Goal: Find specific page/section: Find specific page/section

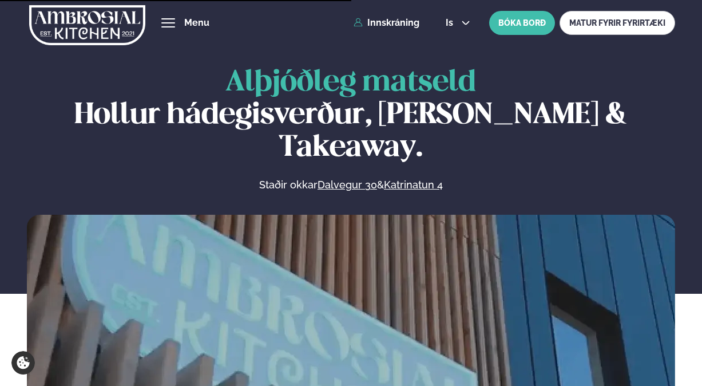
scroll to position [499, 0]
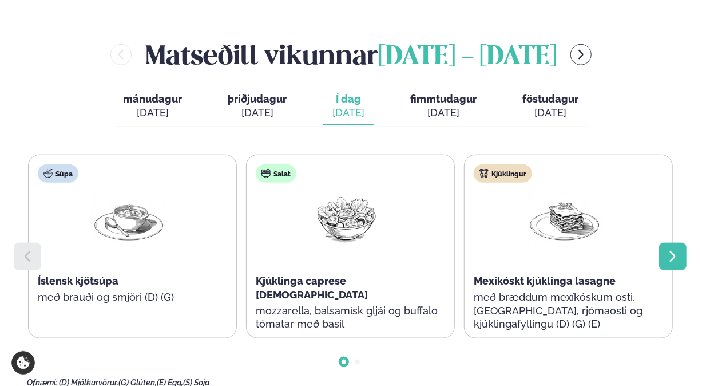
click at [679, 243] on div at bounding box center [672, 256] width 27 height 27
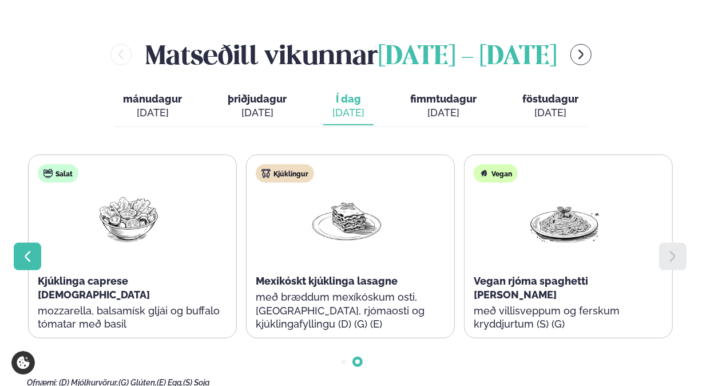
click at [26, 249] on icon at bounding box center [28, 256] width 14 height 14
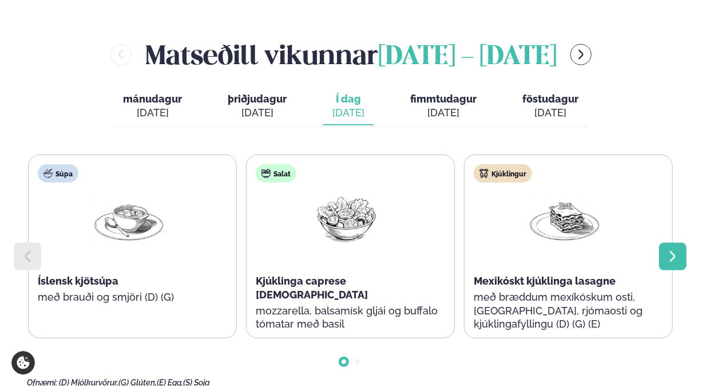
click at [679, 243] on div at bounding box center [672, 256] width 27 height 27
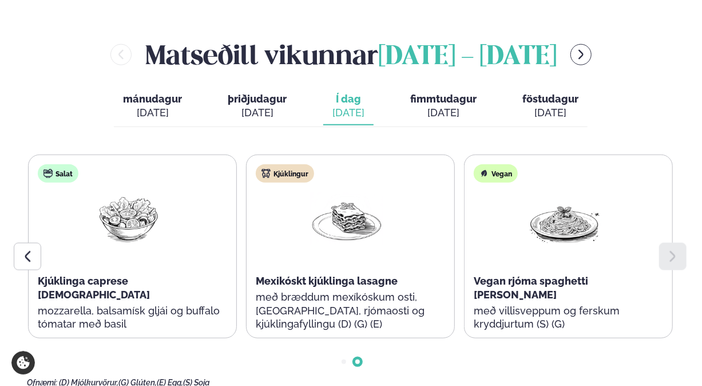
click at [435, 106] on div "[DATE]" at bounding box center [443, 113] width 66 height 14
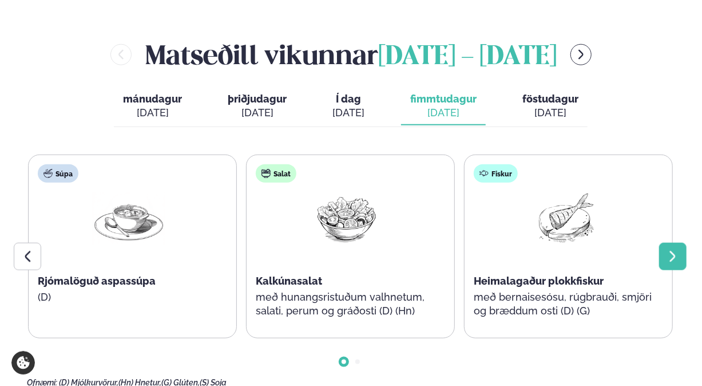
click at [677, 249] on icon at bounding box center [673, 256] width 14 height 14
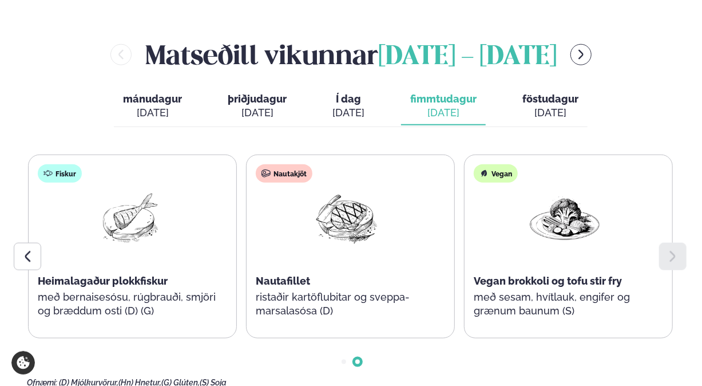
click at [347, 106] on div "[DATE]" at bounding box center [348, 113] width 32 height 14
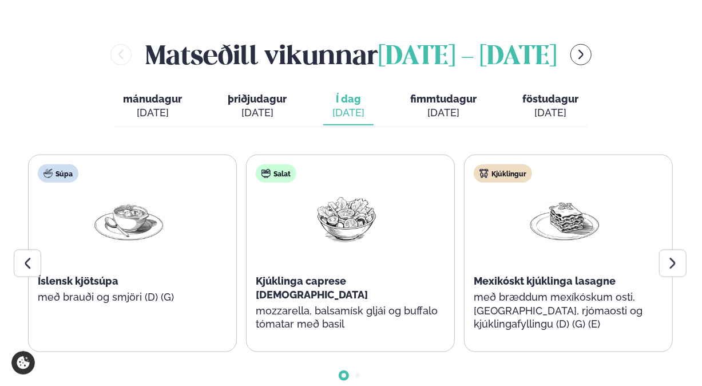
click at [287, 88] on button "þriðjudagur þri. [DATE]" at bounding box center [257, 107] width 77 height 38
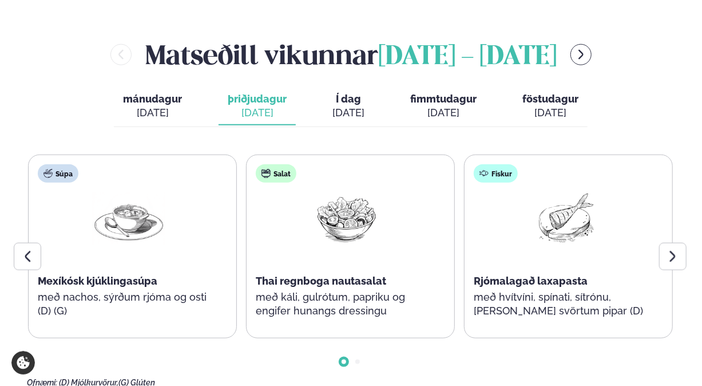
click at [145, 106] on div "[DATE]" at bounding box center [152, 113] width 59 height 14
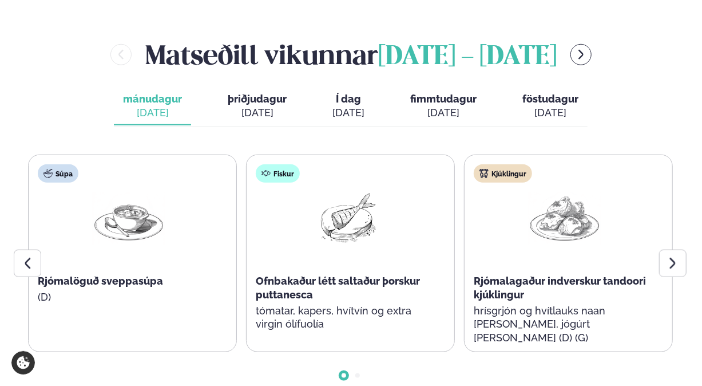
click at [546, 106] on div "[DATE]" at bounding box center [550, 113] width 56 height 14
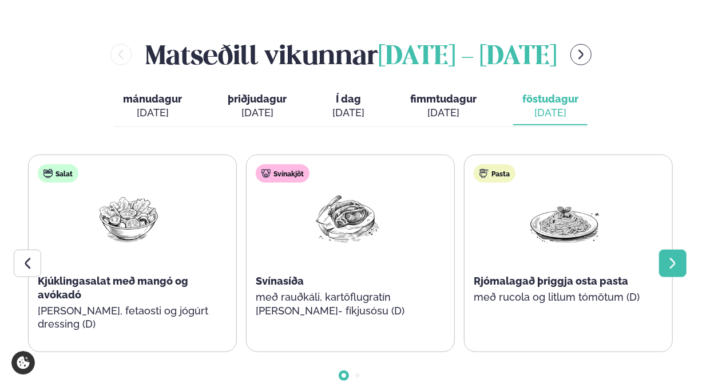
click at [668, 249] on div at bounding box center [672, 262] width 27 height 27
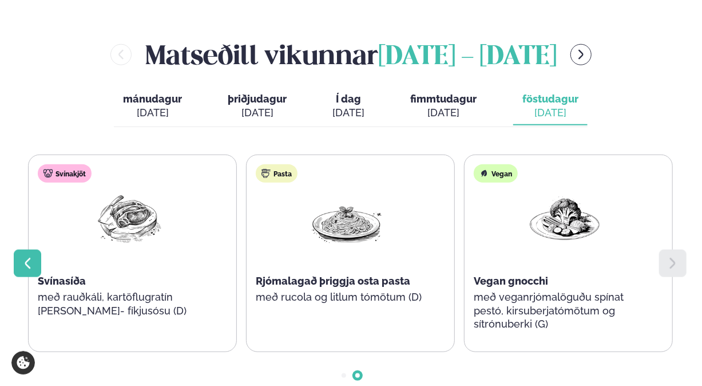
click at [22, 256] on icon at bounding box center [28, 263] width 14 height 14
